Goal: Information Seeking & Learning: Understand process/instructions

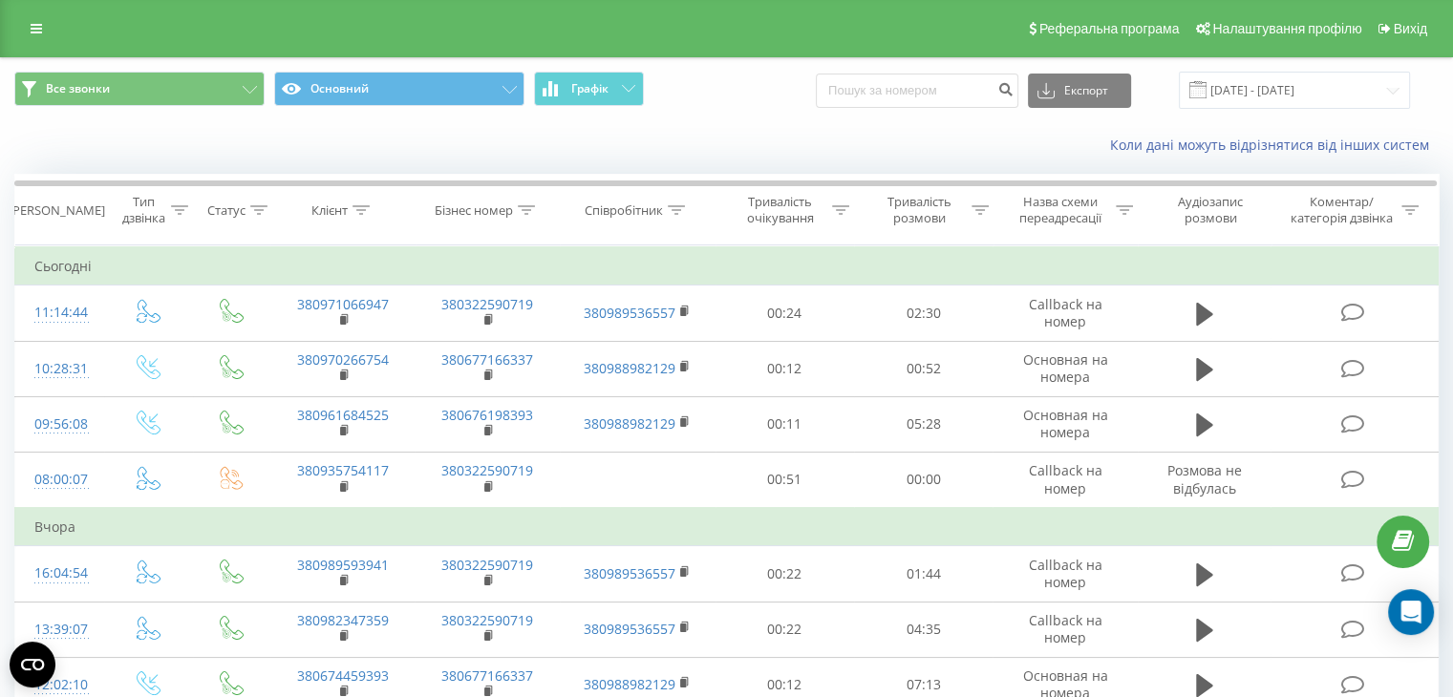
click at [218, 148] on div "Коли дані можуть відрізнятися вiд інших систем" at bounding box center [726, 145] width 1451 height 46
click at [581, 146] on div "Коли дані можуть відрізнятися вiд інших систем" at bounding box center [998, 145] width 907 height 19
click at [765, 149] on div "Коли дані можуть відрізнятися вiд інших систем" at bounding box center [998, 145] width 907 height 19
